Goal: Task Accomplishment & Management: Manage account settings

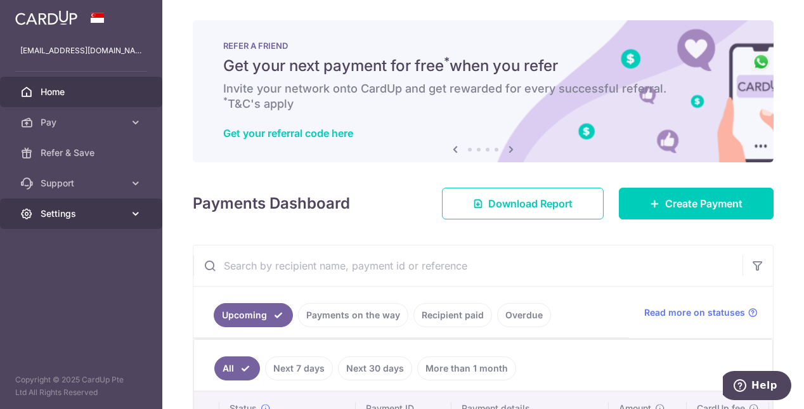
click at [64, 206] on link "Settings" at bounding box center [81, 214] width 162 height 30
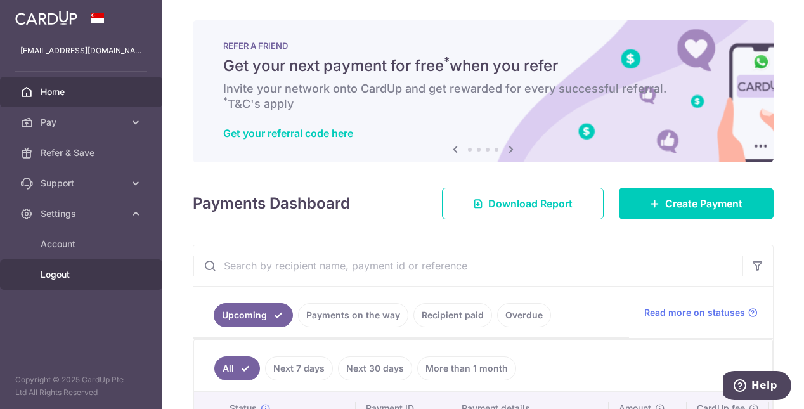
click at [51, 270] on span "Logout" at bounding box center [83, 274] width 84 height 13
